Goal: Navigation & Orientation: Find specific page/section

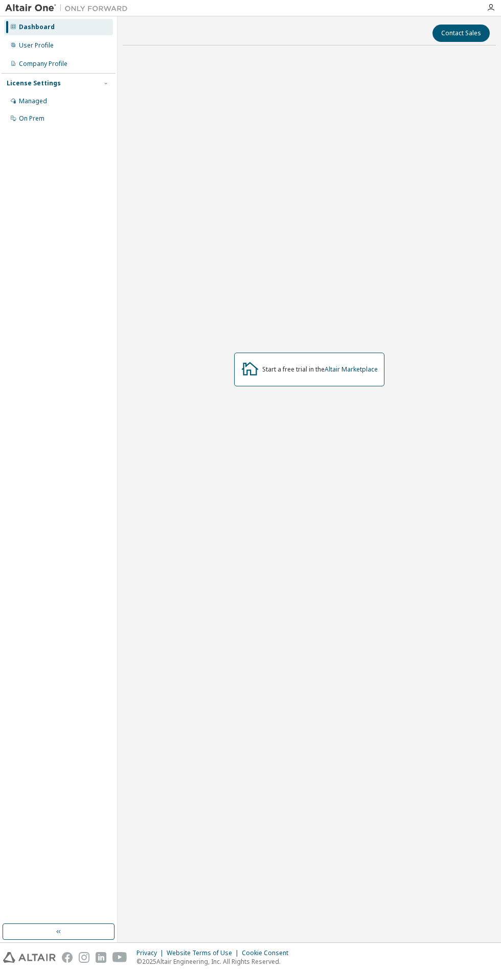
click at [50, 33] on div "Dashboard" at bounding box center [58, 27] width 109 height 16
